Goal: Transaction & Acquisition: Purchase product/service

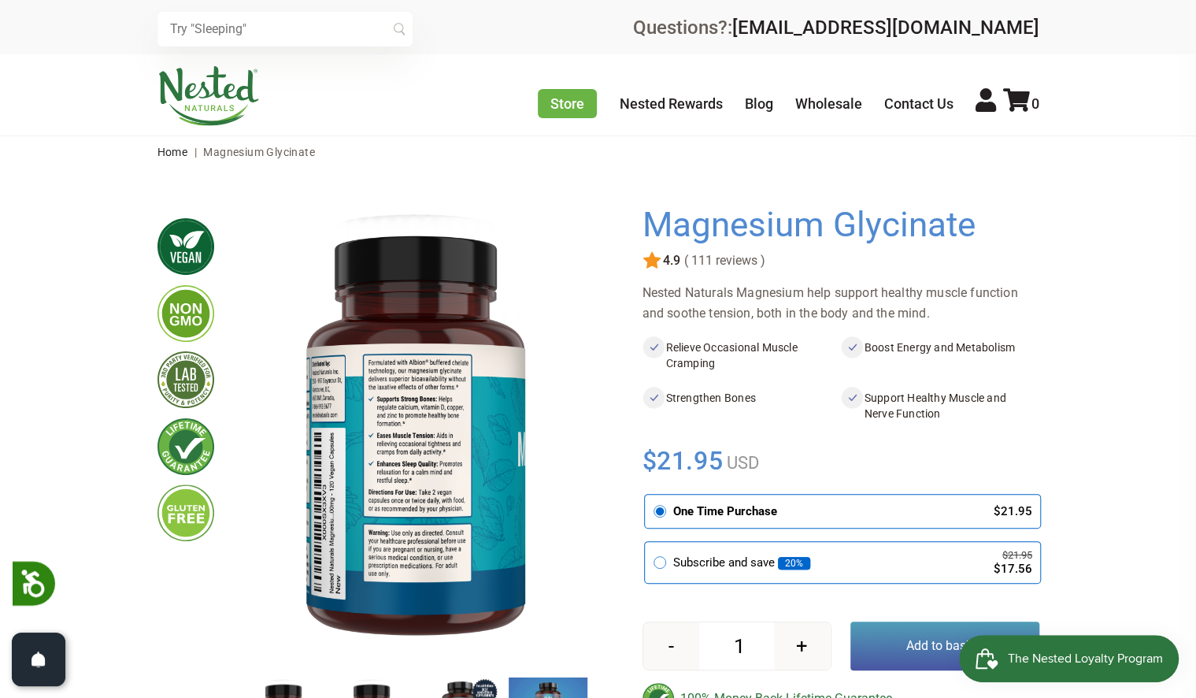
click at [805, 641] on button "+" at bounding box center [802, 645] width 56 height 47
click at [813, 645] on button "+" at bounding box center [802, 645] width 56 height 47
type input "3"
click at [904, 651] on button "Add to basket" at bounding box center [944, 645] width 189 height 49
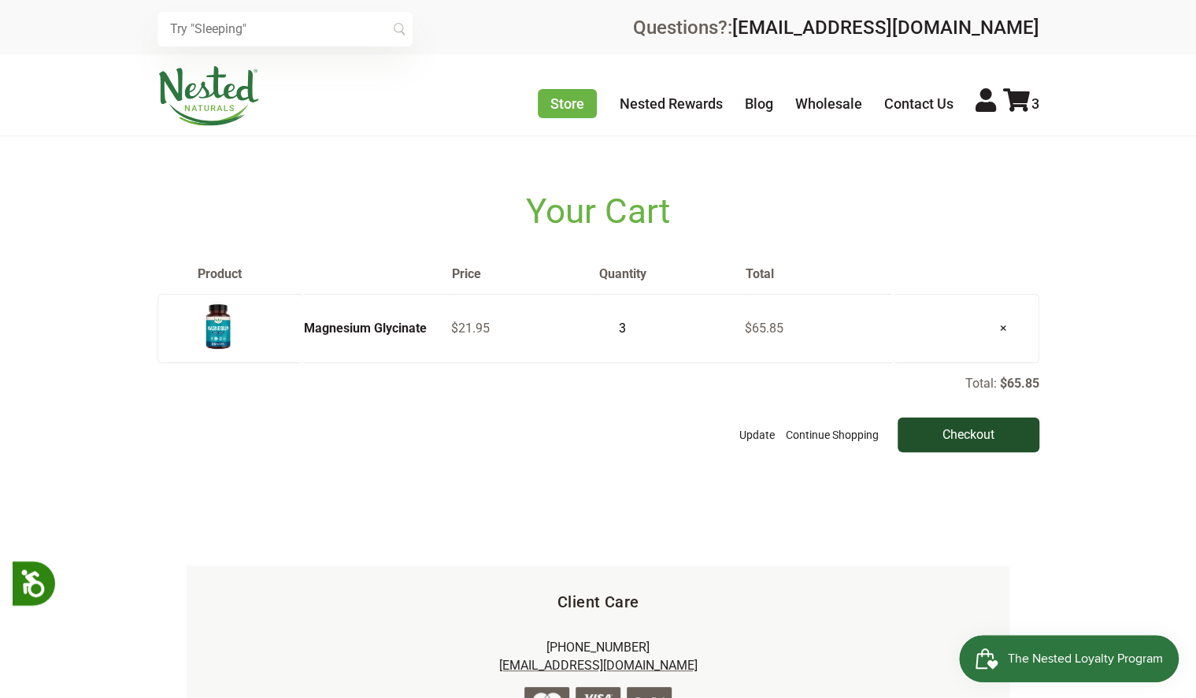
click at [937, 428] on input "Checkout" at bounding box center [969, 434] width 142 height 35
